Goal: Navigation & Orientation: Find specific page/section

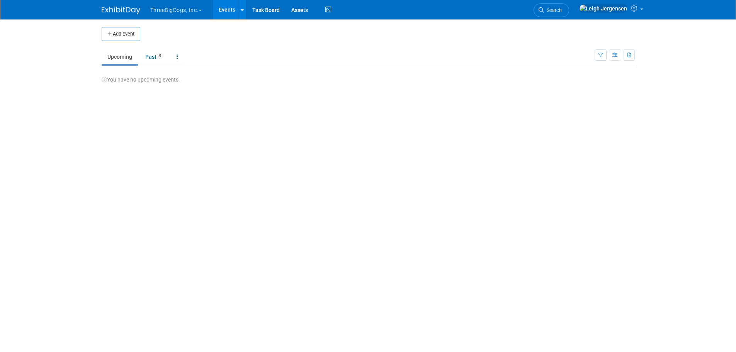
click at [201, 10] on span "button" at bounding box center [199, 11] width 3 height 2
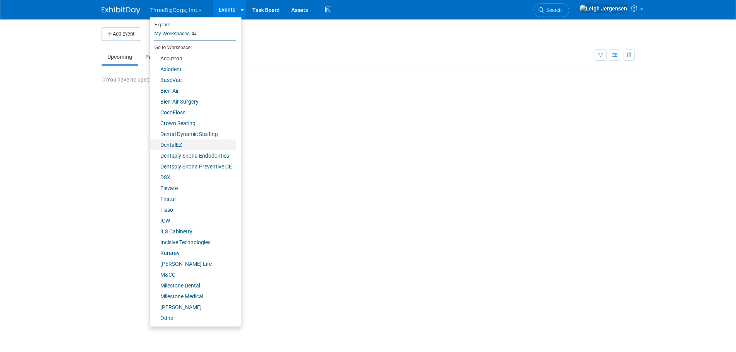
click at [194, 141] on link "DentalEZ" at bounding box center [193, 144] width 86 height 11
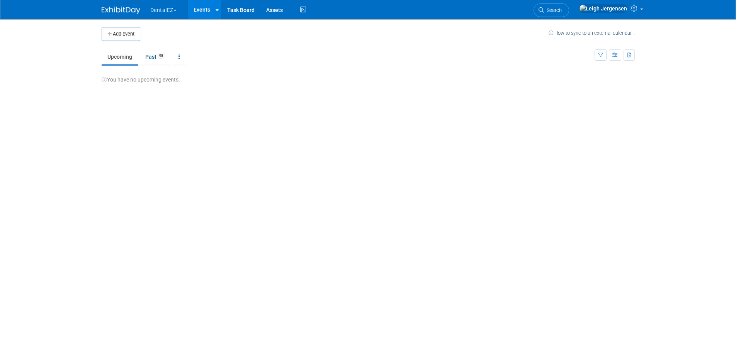
click at [201, 8] on link "Events" at bounding box center [202, 9] width 28 height 19
click at [174, 9] on button "DentalEZ" at bounding box center [167, 8] width 37 height 17
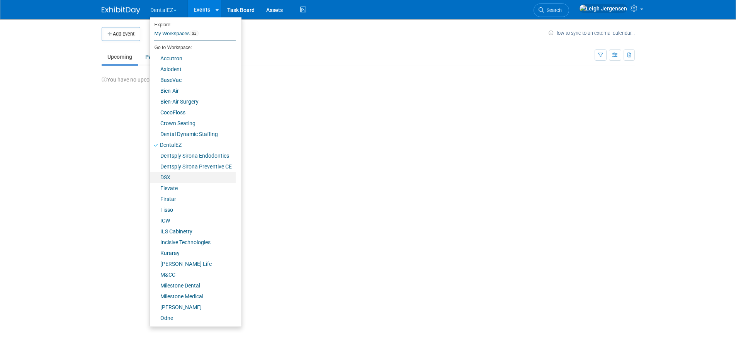
click at [174, 176] on link "DSX" at bounding box center [193, 177] width 86 height 11
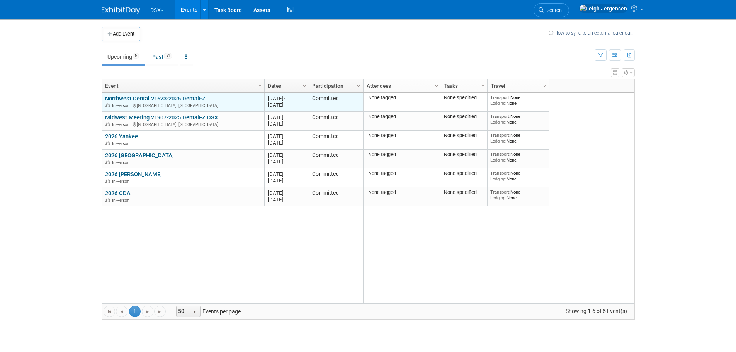
click at [171, 99] on link "Northwest Dental 21623-2025 DentalEZ" at bounding box center [155, 98] width 100 height 7
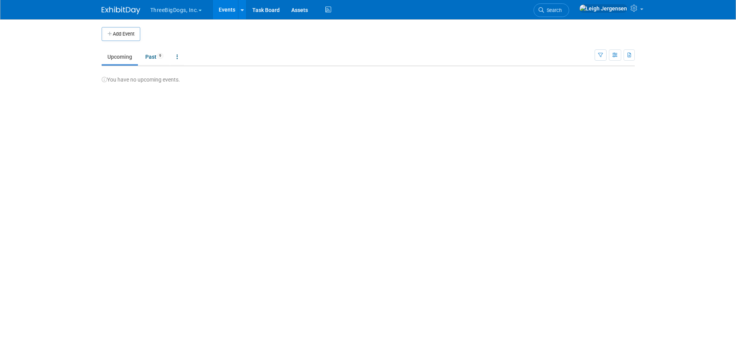
click at [200, 11] on span "button" at bounding box center [199, 11] width 3 height 2
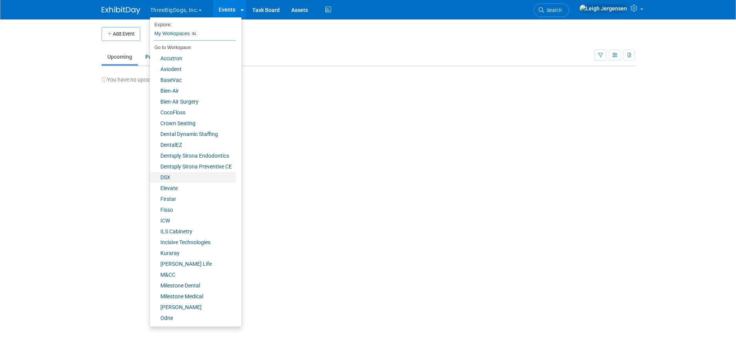
click at [175, 177] on link "DSX" at bounding box center [193, 177] width 86 height 11
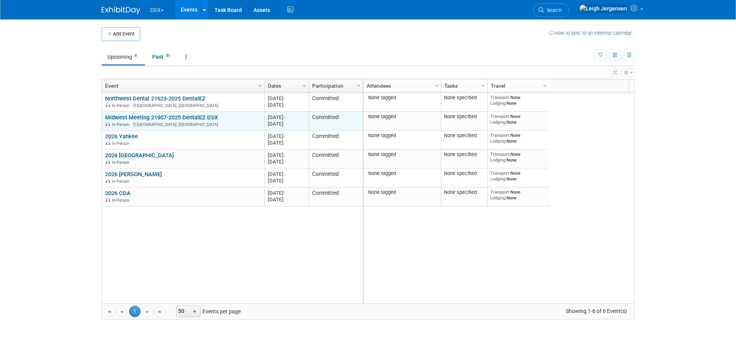
click at [170, 118] on link "Midwest Meeting 21907-2025 DentalEZ DSX" at bounding box center [161, 117] width 113 height 7
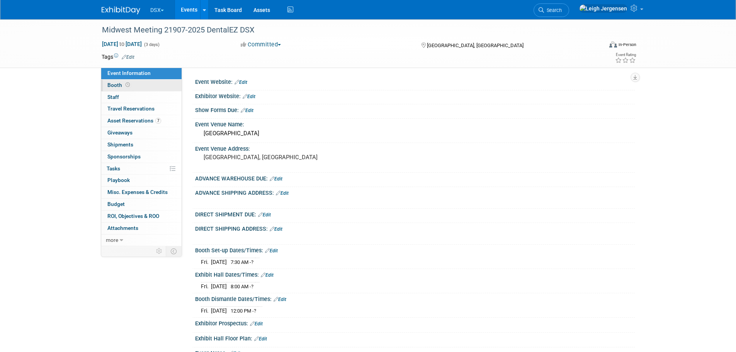
click at [120, 85] on span "Booth" at bounding box center [119, 85] width 24 height 6
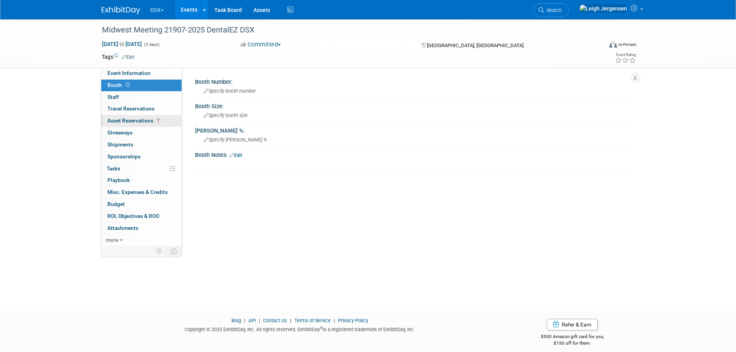
drag, startPoint x: 117, startPoint y: 97, endPoint x: 122, endPoint y: 115, distance: 18.7
click at [117, 97] on span "Staff 0" at bounding box center [113, 97] width 12 height 6
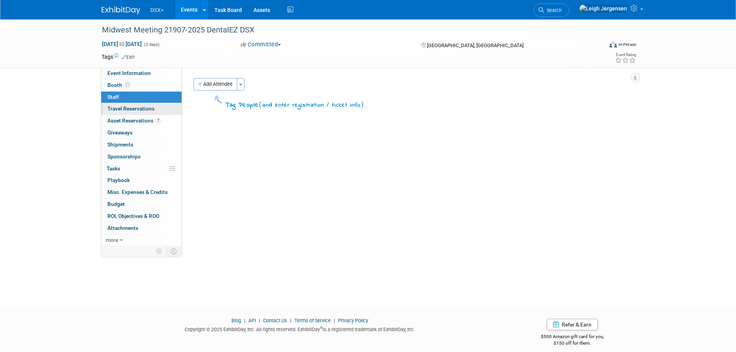
click at [125, 110] on span "Travel Reservations 0" at bounding box center [130, 108] width 47 height 6
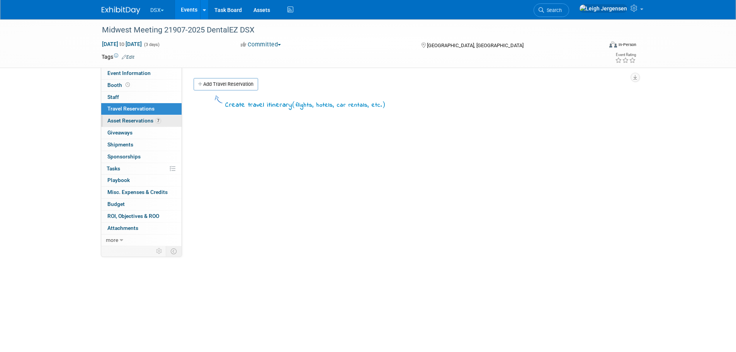
click at [127, 121] on span "Asset Reservations 7" at bounding box center [134, 120] width 54 height 6
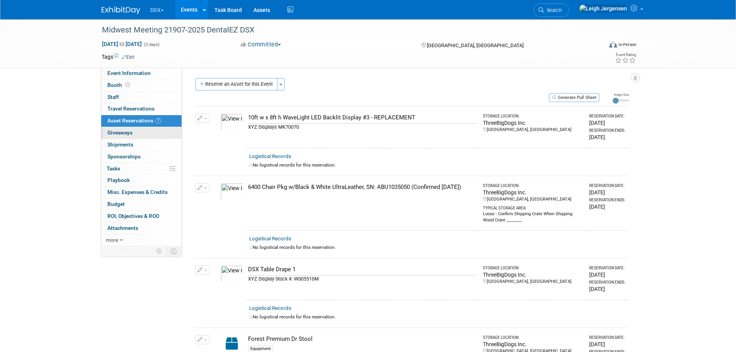
click at [126, 131] on span "Giveaways 0" at bounding box center [119, 132] width 25 height 6
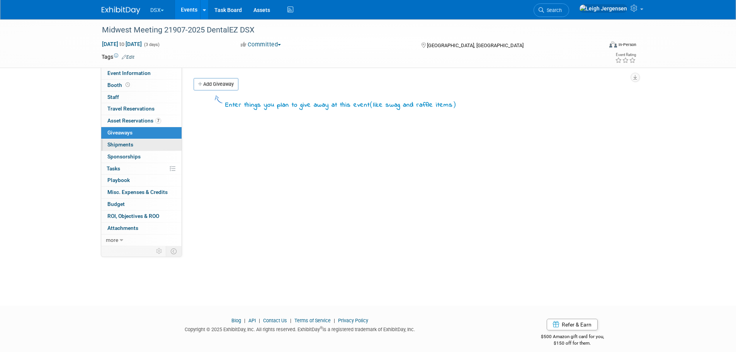
click at [124, 142] on span "Shipments 0" at bounding box center [120, 144] width 26 height 6
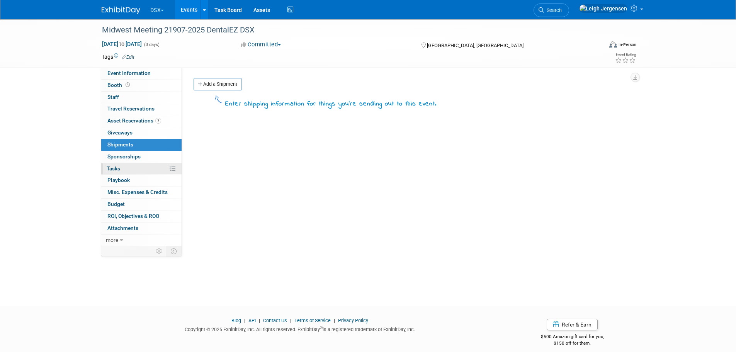
click at [123, 163] on link "0% Tasks 0%" at bounding box center [141, 169] width 80 height 12
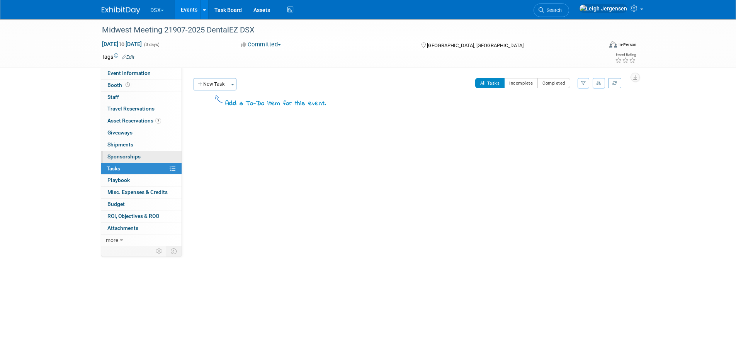
click at [124, 156] on span "Sponsorships 0" at bounding box center [123, 156] width 33 height 6
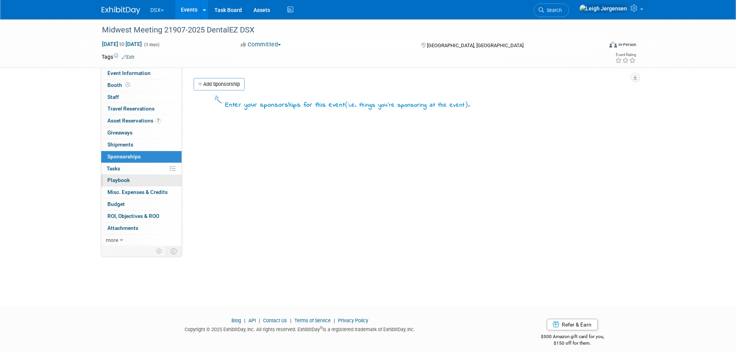
click at [120, 180] on span "Playbook 0" at bounding box center [118, 180] width 22 height 6
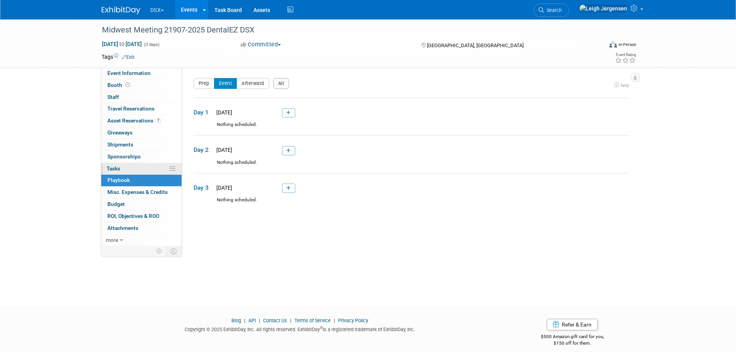
click at [120, 165] on span "Tasks 0%" at bounding box center [114, 168] width 14 height 6
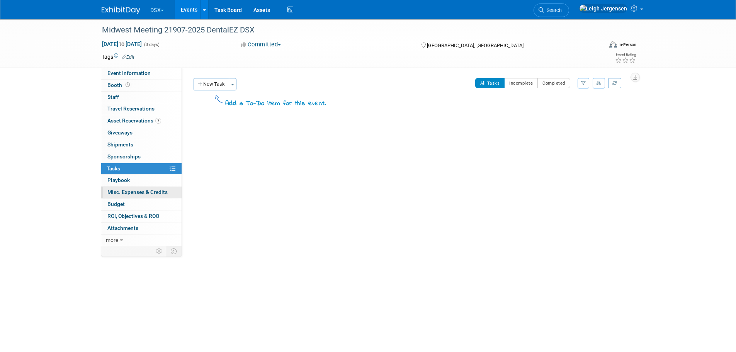
click at [123, 189] on span "Misc. Expenses & Credits 0" at bounding box center [137, 192] width 60 height 6
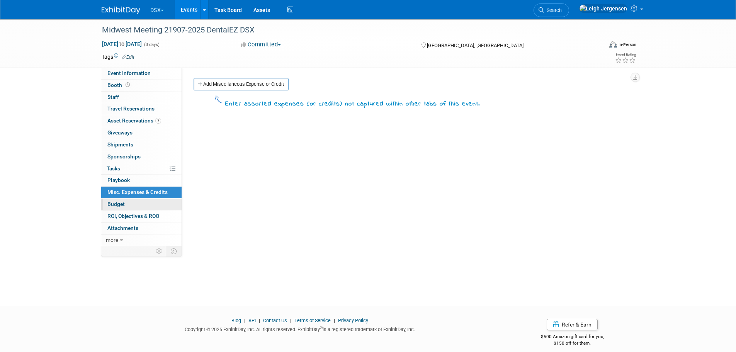
click at [115, 202] on span "Budget" at bounding box center [115, 204] width 17 height 6
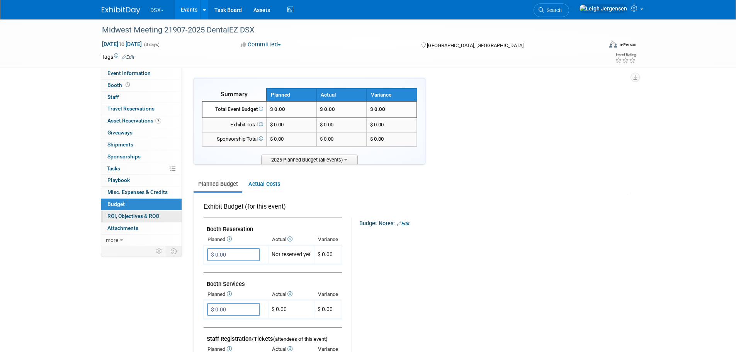
click at [116, 218] on span "ROI, Objectives & ROO 0" at bounding box center [133, 216] width 52 height 6
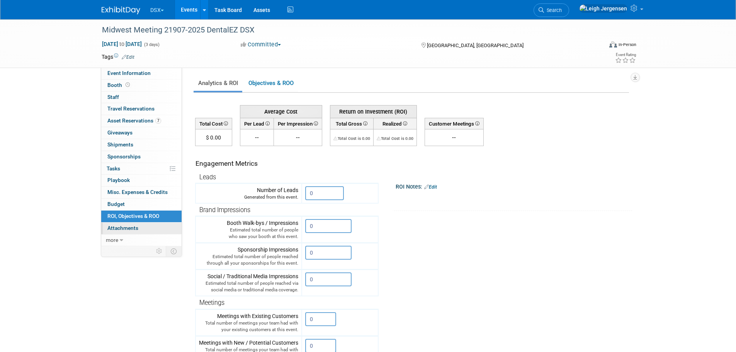
click at [120, 230] on span "Attachments 0" at bounding box center [122, 228] width 31 height 6
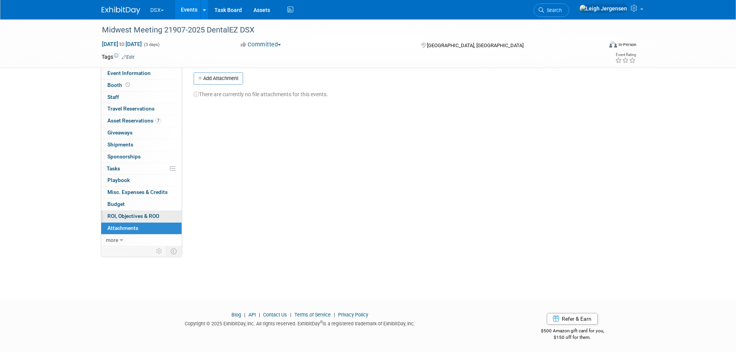
scroll to position [8, 0]
click at [120, 236] on link "more" at bounding box center [141, 240] width 80 height 12
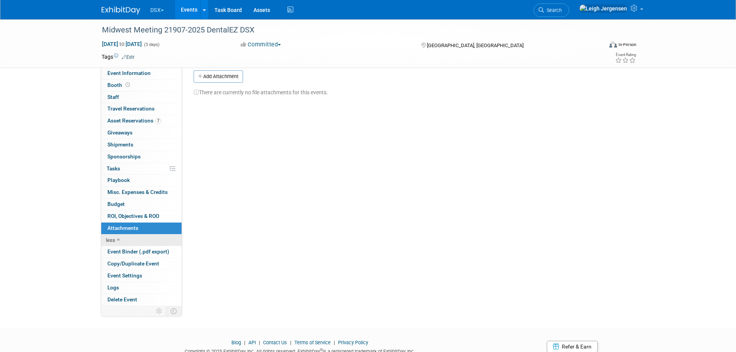
click at [130, 246] on link "less" at bounding box center [141, 240] width 80 height 12
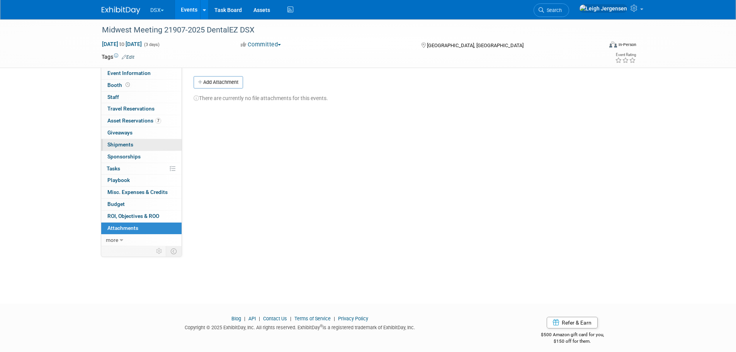
scroll to position [0, 0]
click at [122, 72] on span "Event Information" at bounding box center [128, 73] width 43 height 6
